Goal: Task Accomplishment & Management: Use online tool/utility

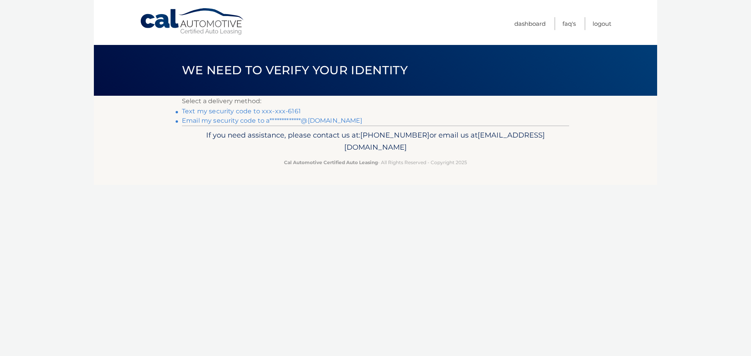
click at [293, 110] on link "Text my security code to xxx-xxx-6161" at bounding box center [241, 111] width 119 height 7
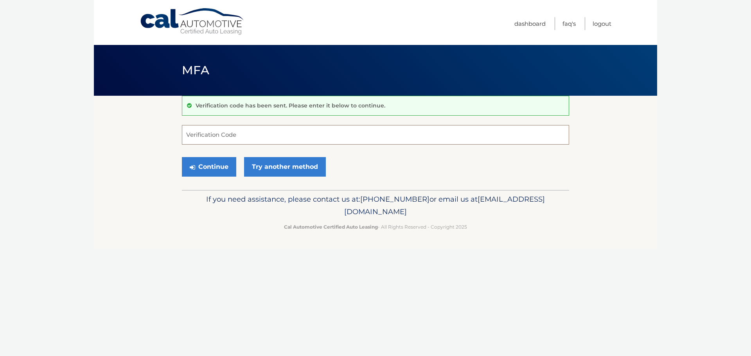
click at [294, 131] on input "Verification Code" at bounding box center [375, 135] width 387 height 20
type input "076353"
click at [198, 163] on button "Continue" at bounding box center [209, 167] width 54 height 20
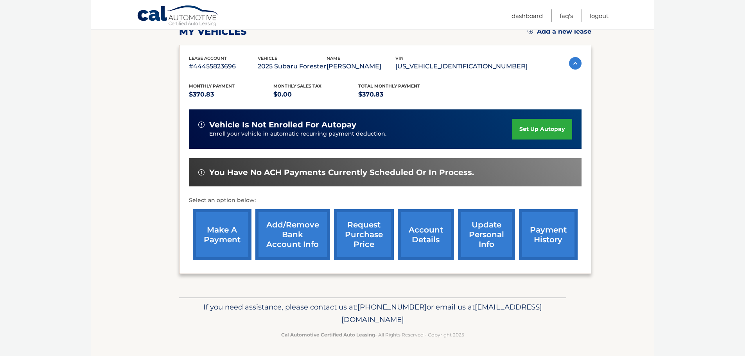
scroll to position [117, 0]
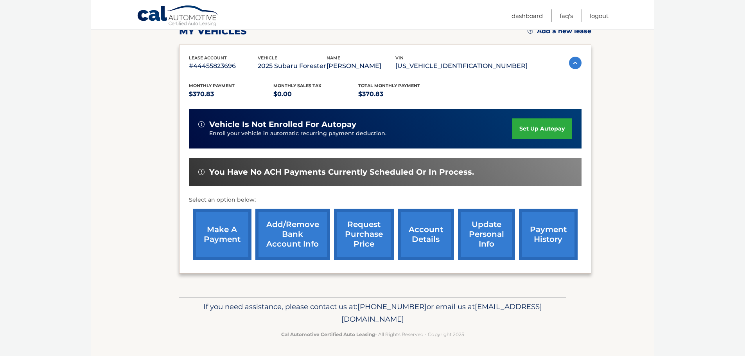
click at [219, 237] on link "make a payment" at bounding box center [222, 234] width 59 height 51
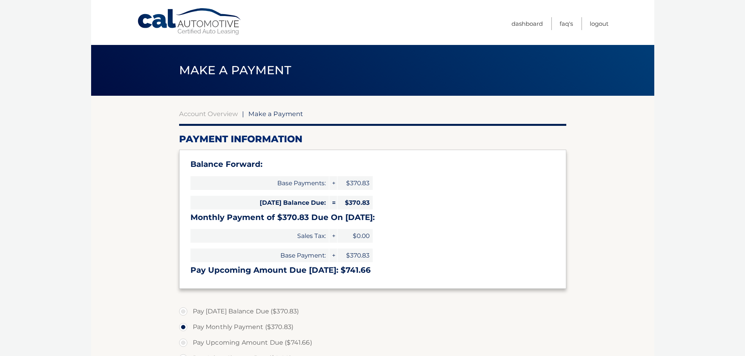
select select "MzdiMTJlYzItNGFmNS00YjUzLTkzZGItNjdkOGJlODUyNTYx"
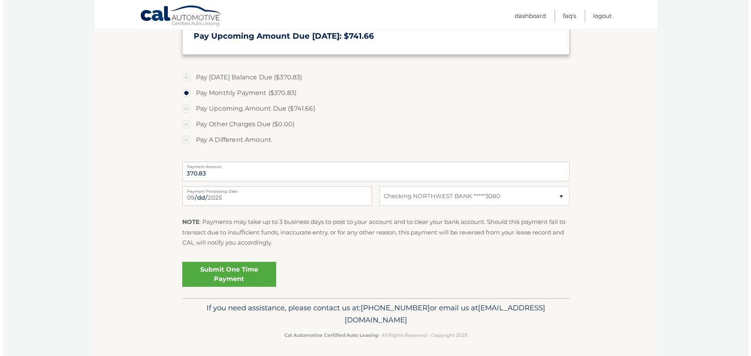
scroll to position [235, 0]
click at [245, 271] on link "Submit One Time Payment" at bounding box center [226, 274] width 94 height 25
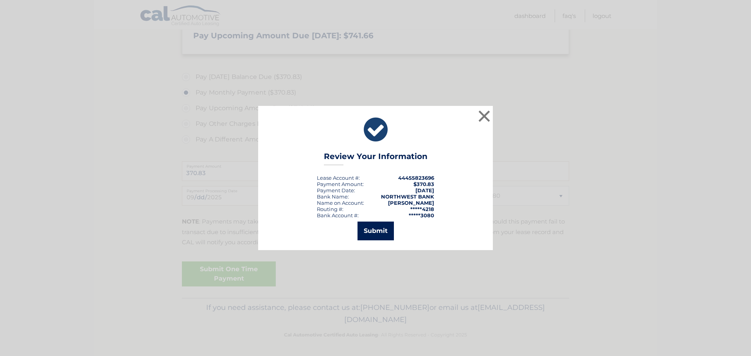
click at [382, 229] on button "Submit" at bounding box center [376, 231] width 36 height 19
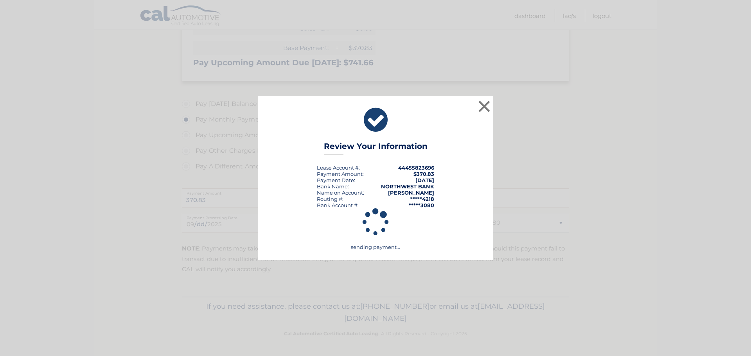
scroll to position [208, 0]
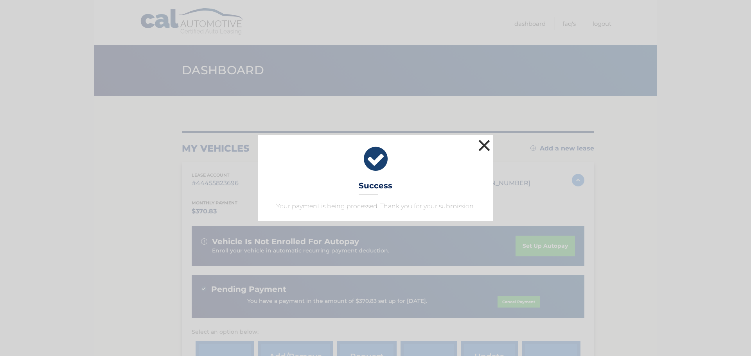
click at [480, 147] on button "×" at bounding box center [485, 146] width 16 height 16
